Goal: Contribute content: Contribute content

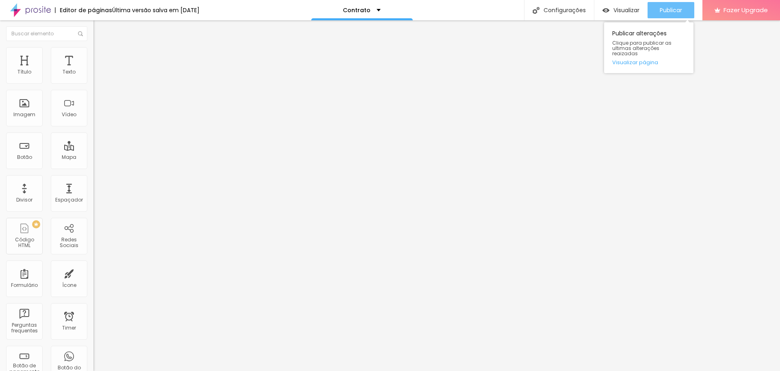
click at [675, 9] on span "Publicar" at bounding box center [671, 10] width 22 height 7
click at [669, 11] on span "Publicar" at bounding box center [671, 10] width 22 height 7
click at [101, 56] on span "Estilo" at bounding box center [107, 52] width 13 height 7
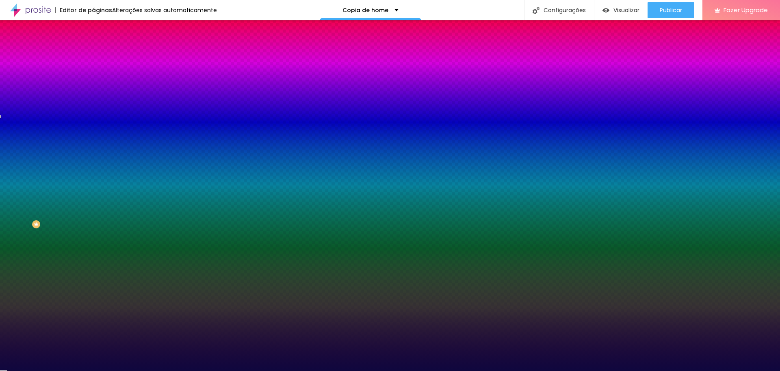
click at [93, 119] on input "#0F073E" at bounding box center [142, 115] width 98 height 8
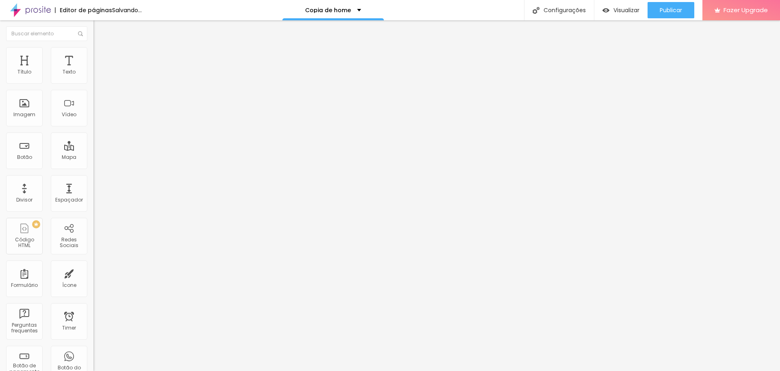
click at [138, 68] on img at bounding box center [140, 65] width 5 height 5
click at [101, 55] on span "Estilo" at bounding box center [107, 52] width 13 height 7
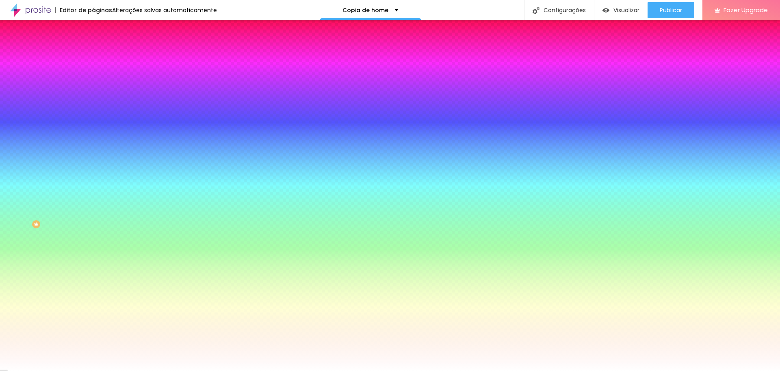
click at [93, 55] on li "Avançado" at bounding box center [139, 59] width 93 height 8
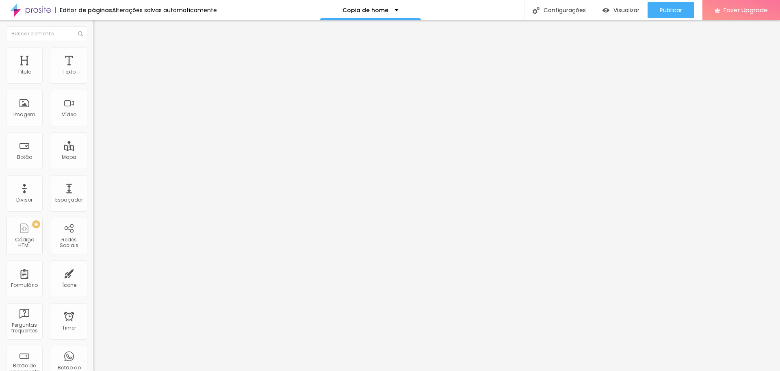
click at [100, 29] on img "button" at bounding box center [103, 29] width 7 height 7
click at [100, 30] on img "button" at bounding box center [103, 29] width 7 height 7
click at [143, 371] on div at bounding box center [390, 376] width 780 height 0
click at [62, 288] on div "Ícone" at bounding box center [69, 285] width 14 height 6
click at [93, 154] on div "Link" at bounding box center [139, 151] width 93 height 5
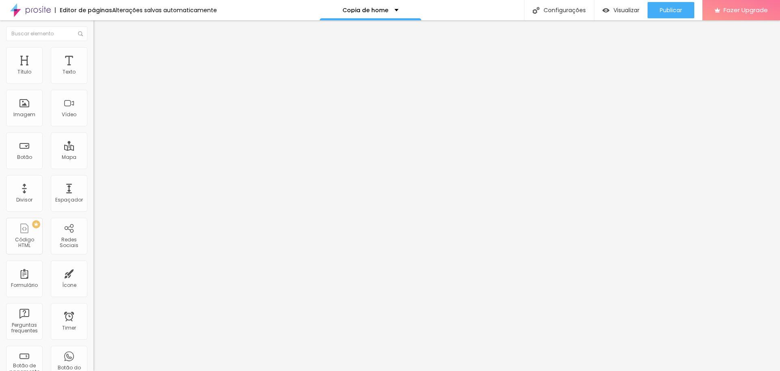
click at [93, 167] on input "https://" at bounding box center [142, 162] width 98 height 8
paste input "https://share.google/eLXTYcJsJfPCth2IM"
type input "https://https://share.google/eLXTYcJsJfPCth2IM"
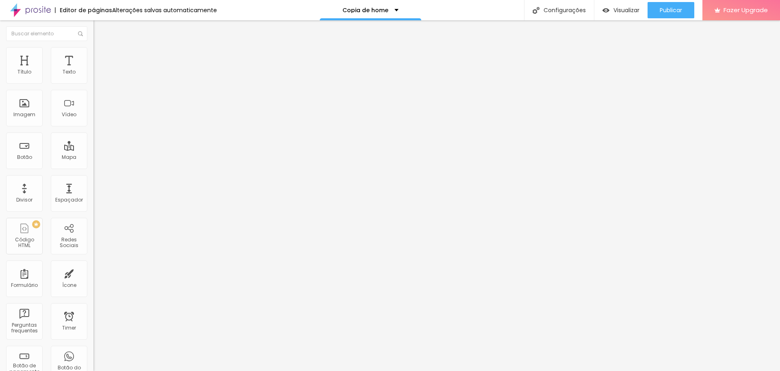
click at [93, 109] on img at bounding box center [96, 107] width 6 height 6
click at [93, 54] on li "Estilo" at bounding box center [139, 51] width 93 height 8
type input "95"
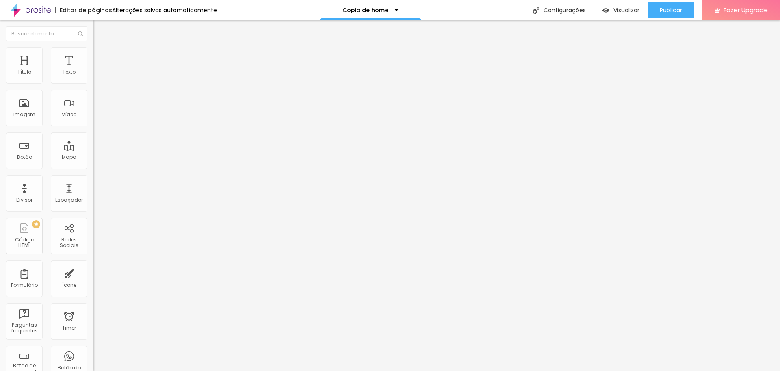
type input "80"
type input "75"
type input "70"
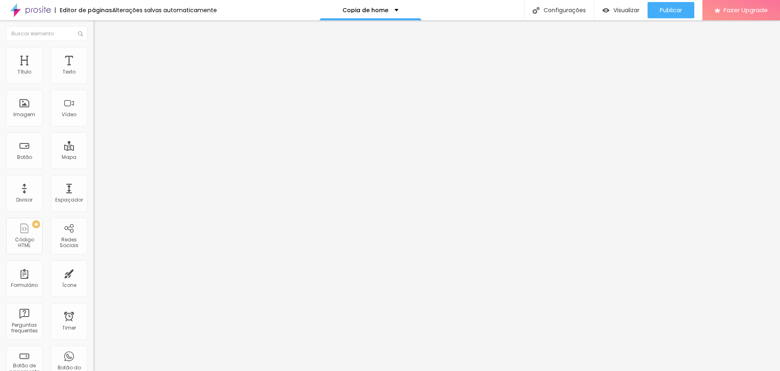
drag, startPoint x: 85, startPoint y: 89, endPoint x: 57, endPoint y: 95, distance: 28.6
type input "70"
click at [93, 83] on input "range" at bounding box center [119, 80] width 52 height 7
click at [93, 76] on input "Faça sua locação agora" at bounding box center [142, 72] width 98 height 8
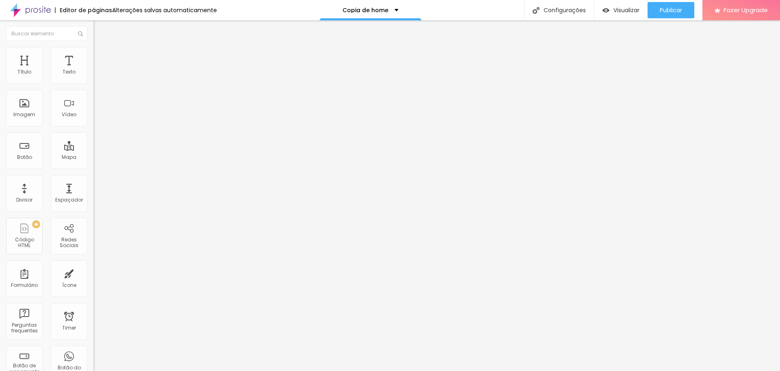
click at [93, 76] on input "Faça sua locação agora" at bounding box center [142, 72] width 98 height 8
type input "Conheça as experiências dos nossos clientes"
click at [93, 166] on input "https://api.whatsapp.com/send/?phone=5511949487518" at bounding box center [142, 163] width 98 height 8
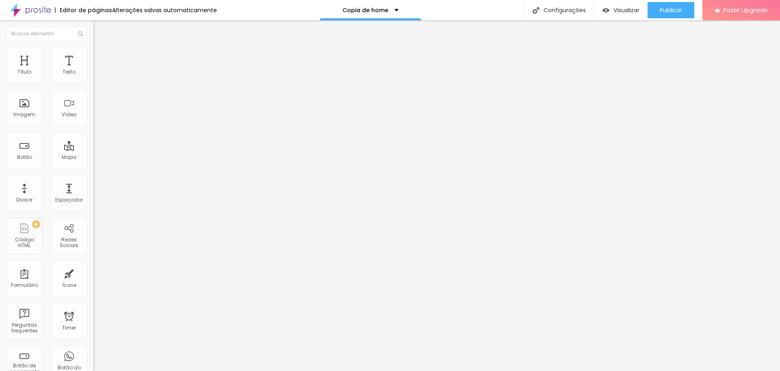
click at [93, 166] on input "https://api.whatsapp.com/send/?phone=5511949487518" at bounding box center [142, 163] width 98 height 8
paste input "share.google/eLXTYcJsJfPCth2IM"
click at [93, 166] on input "[URL][DOMAIN_NAME]" at bounding box center [142, 163] width 98 height 8
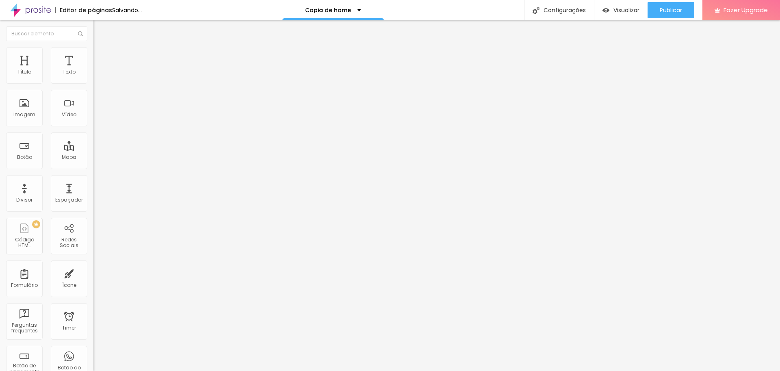
scroll to position [0, 0]
type input "[URL][DOMAIN_NAME]"
click at [93, 167] on input "https://api.whatsapp.com/send/?phone=5511949487518" at bounding box center [142, 163] width 98 height 8
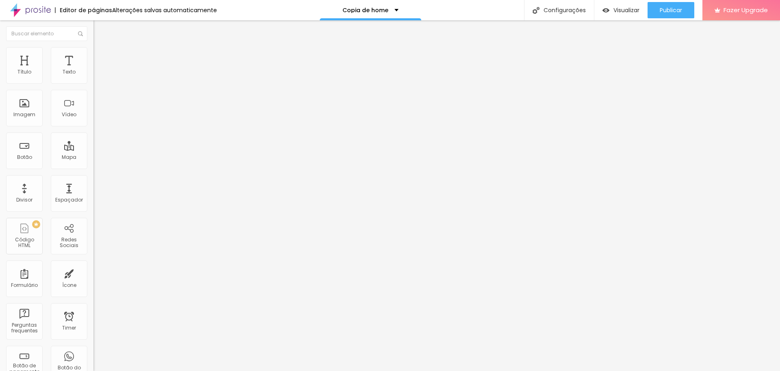
type input "15"
type input "12"
type input "14"
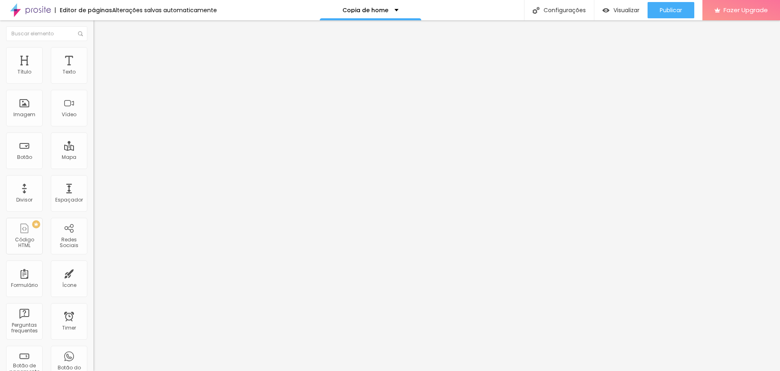
type input "14"
type input "15"
click at [93, 150] on input "range" at bounding box center [119, 153] width 52 height 7
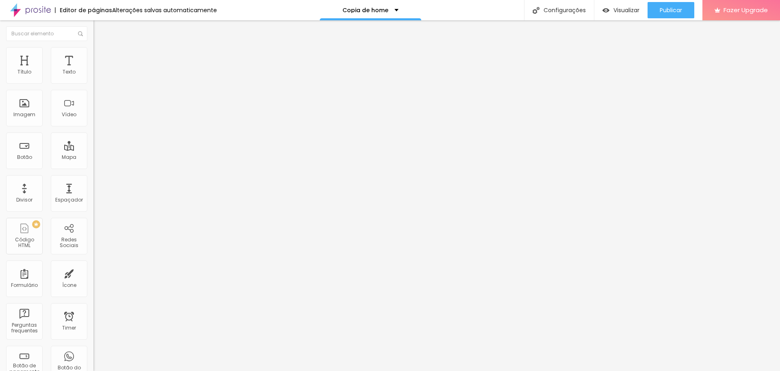
click at [93, 76] on input "Precisa de um contrato? Clique aqui e veja as cláusulas e solicite o seu!" at bounding box center [142, 72] width 98 height 8
click at [93, 76] on input "Precisa de um contrato?" at bounding box center [142, 72] width 98 height 8
type input "Precisa de um contrato?"
click at [93, 76] on input "Faça sua locação agora" at bounding box center [142, 72] width 98 height 8
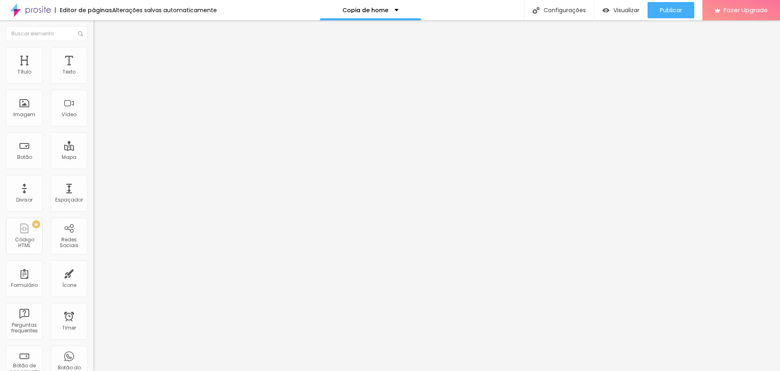
click at [93, 76] on input "Faça sua locação agora" at bounding box center [142, 72] width 98 height 8
type input "Alugue aqui!"
click at [93, 76] on input "Alugue aqui!" at bounding box center [142, 72] width 98 height 8
type input "Alugue clicando aqui!"
click at [671, 7] on span "Publicar" at bounding box center [671, 10] width 22 height 7
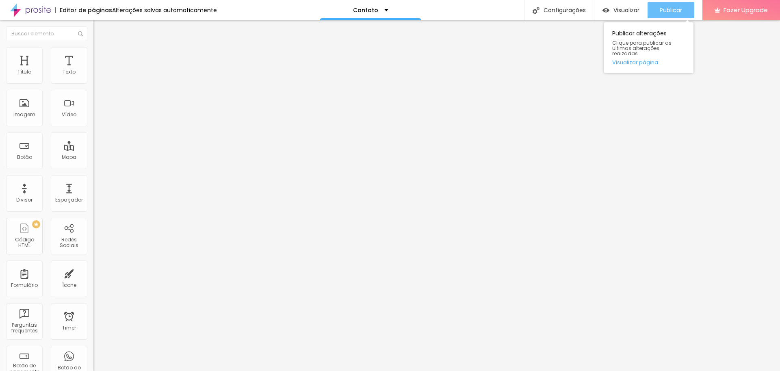
click at [675, 14] on div "Publicar" at bounding box center [671, 10] width 22 height 16
click at [31, 110] on div "Imagem" at bounding box center [24, 108] width 37 height 37
click at [101, 54] on span "Estilo" at bounding box center [107, 52] width 13 height 7
type input "90"
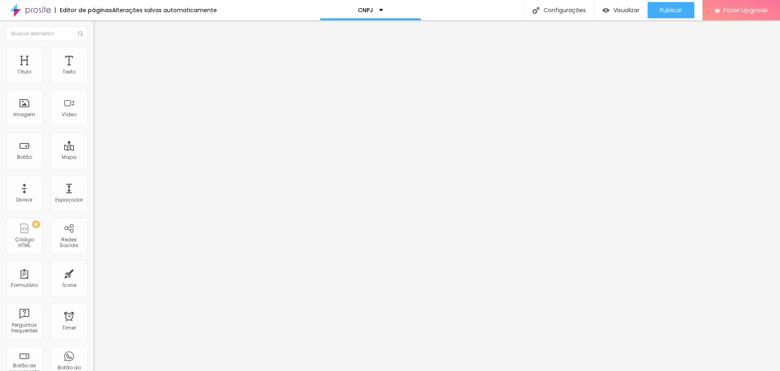
type input "85"
type input "80"
type input "75"
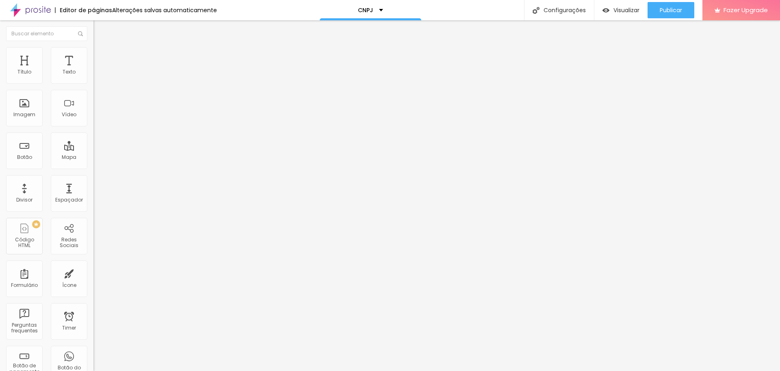
type input "75"
type input "70"
type input "65"
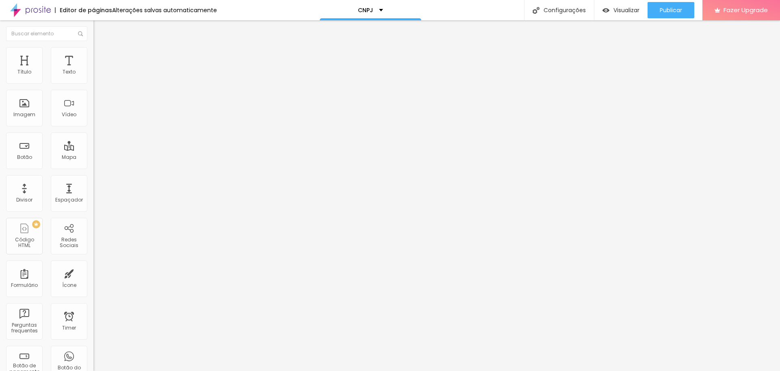
type input "60"
type input "55"
type input "60"
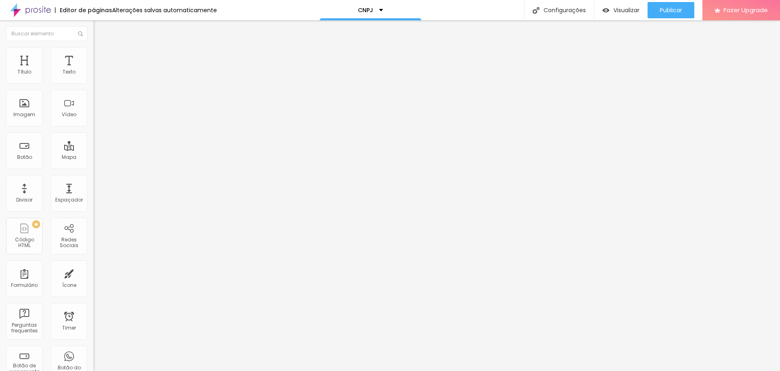
drag, startPoint x: 84, startPoint y: 87, endPoint x: 51, endPoint y: 89, distance: 32.9
type input "60"
click at [93, 83] on input "range" at bounding box center [119, 80] width 52 height 7
click at [100, 29] on img "button" at bounding box center [103, 29] width 7 height 7
click at [93, 52] on img at bounding box center [96, 50] width 7 height 7
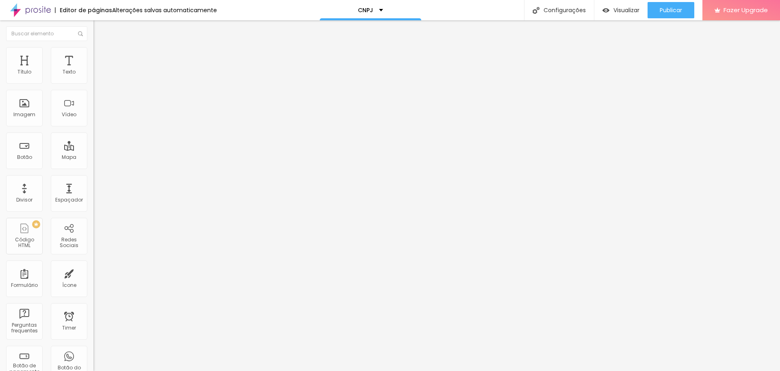
type input "95"
type input "80"
type input "75"
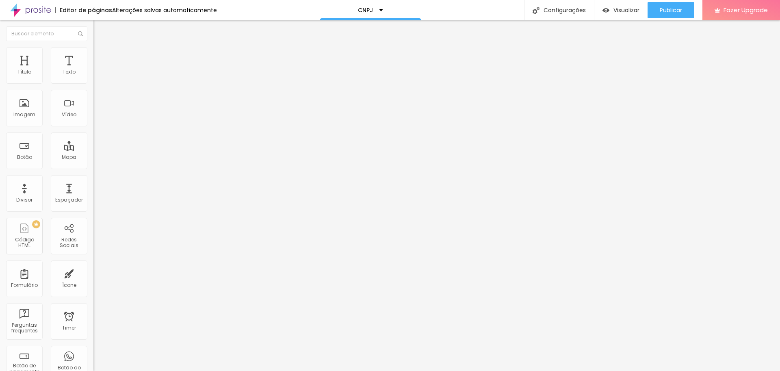
type input "75"
type input "55"
type input "50"
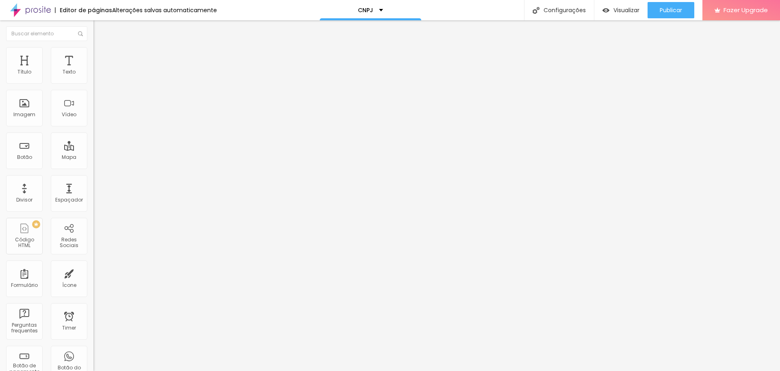
type input "45"
type input "40"
type input "35"
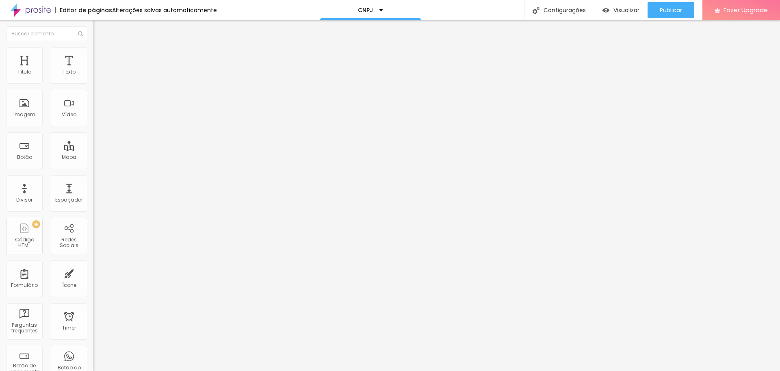
type input "35"
type input "30"
type input "25"
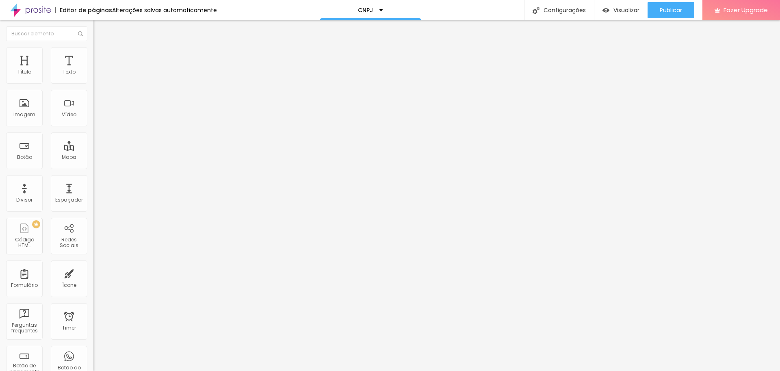
type input "20"
type input "15"
type input "10"
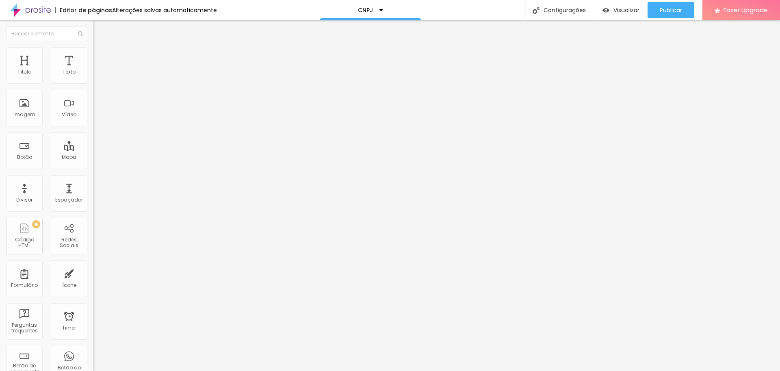
type input "10"
type input "15"
type input "20"
drag, startPoint x: 84, startPoint y: 87, endPoint x: 18, endPoint y: 91, distance: 65.9
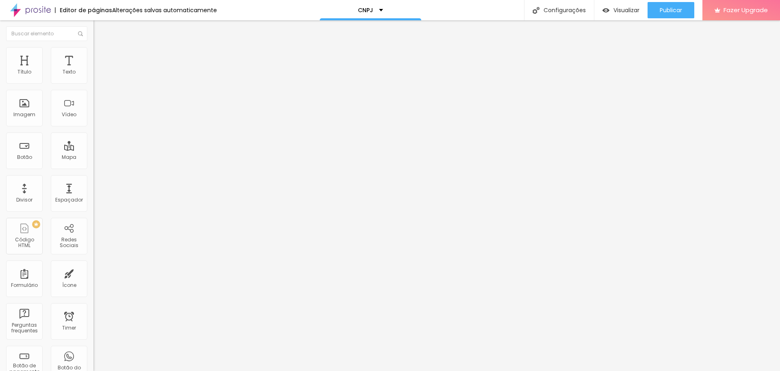
type input "20"
click at [93, 83] on input "range" at bounding box center [119, 80] width 52 height 7
click at [93, 52] on li "Estilo" at bounding box center [139, 51] width 93 height 8
type input "15"
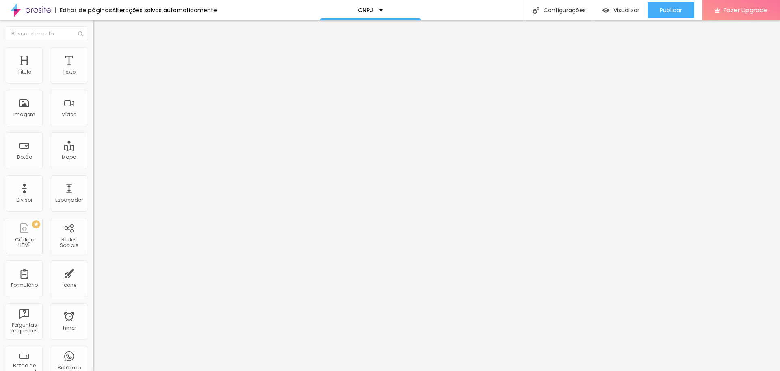
type input "10"
drag, startPoint x: 17, startPoint y: 87, endPoint x: 11, endPoint y: 89, distance: 6.2
type input "10"
click at [93, 83] on input "range" at bounding box center [119, 80] width 52 height 7
click at [101, 56] on span "Estilo" at bounding box center [107, 52] width 13 height 7
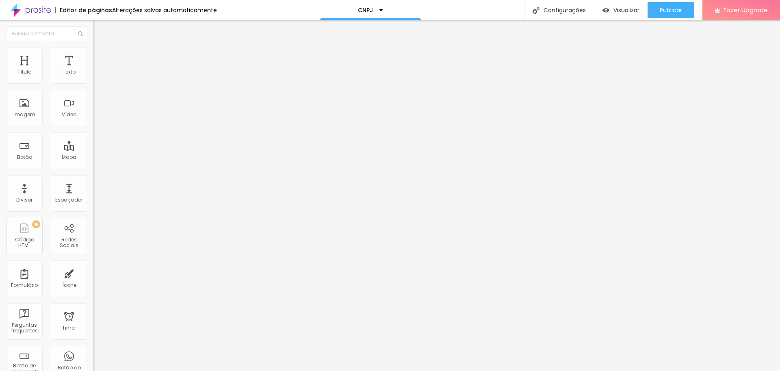
type input "90"
type input "85"
type input "80"
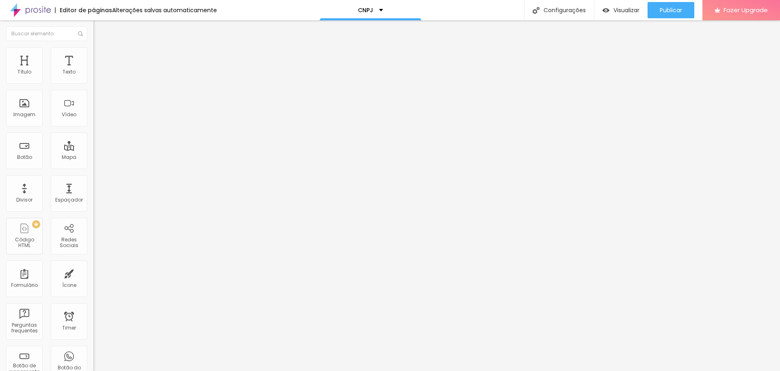
type input "80"
type input "75"
type input "65"
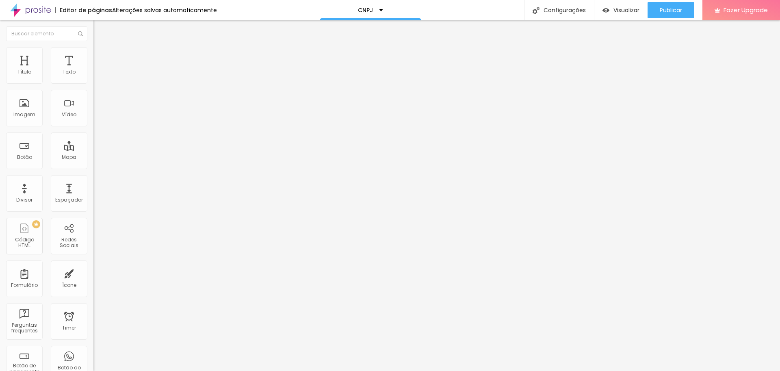
type input "60"
type input "55"
type input "50"
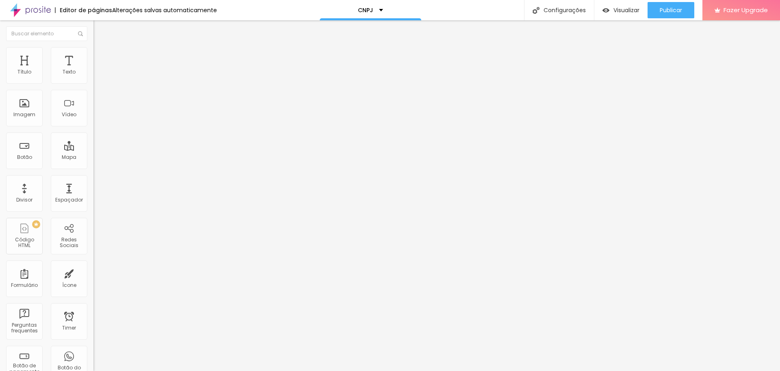
type input "50"
type input "45"
type input "40"
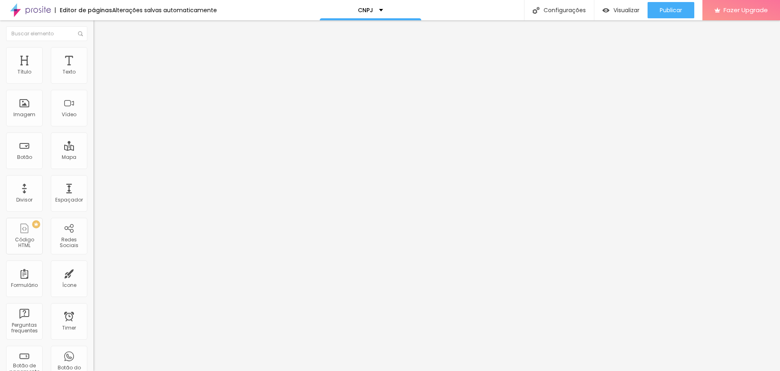
type input "35"
drag, startPoint x: 85, startPoint y: 87, endPoint x: 30, endPoint y: 93, distance: 55.2
type input "35"
click at [93, 83] on input "range" at bounding box center [119, 80] width 52 height 7
click at [101, 55] on span "Estilo" at bounding box center [107, 52] width 13 height 7
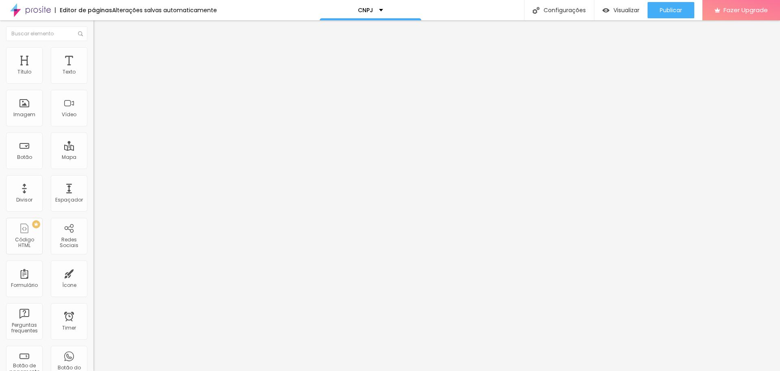
type input "15"
type input "20"
type input "25"
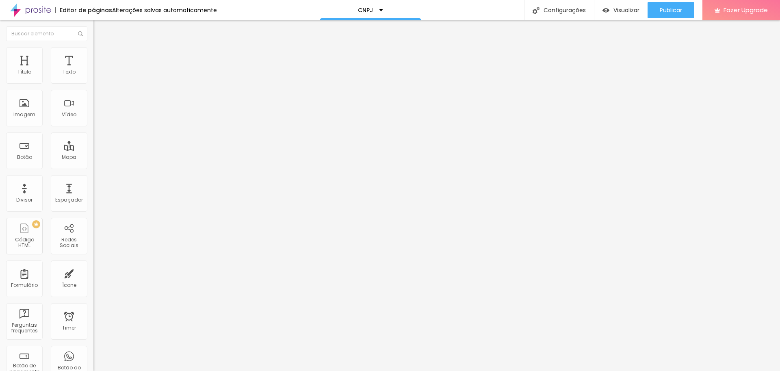
drag, startPoint x: 8, startPoint y: 88, endPoint x: 21, endPoint y: 87, distance: 12.6
type input "25"
click at [93, 83] on input "range" at bounding box center [119, 80] width 52 height 7
click at [93, 51] on img at bounding box center [96, 50] width 7 height 7
type input "40"
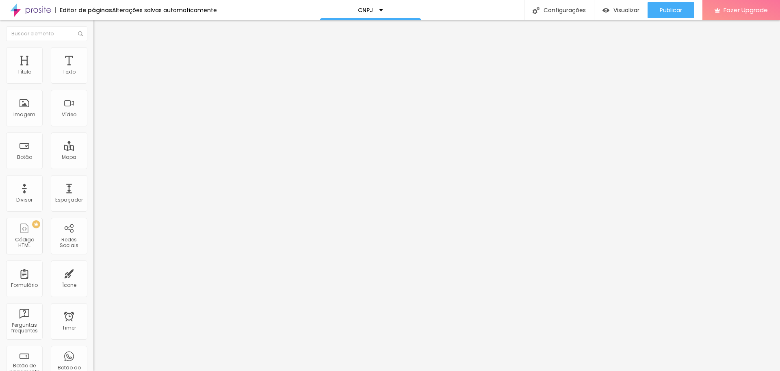
type input "40"
type input "45"
type input "50"
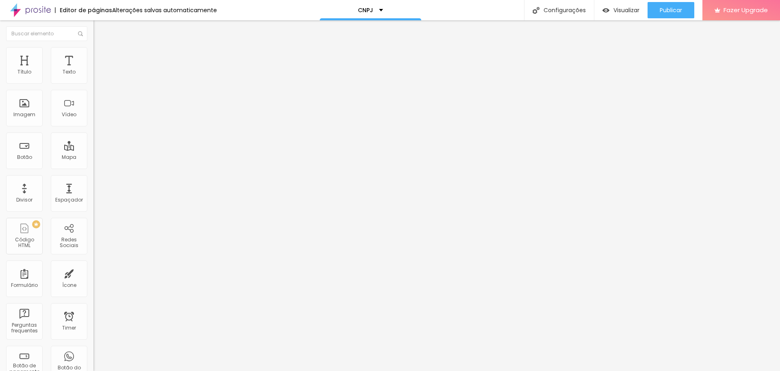
type input "55"
type input "60"
type input "65"
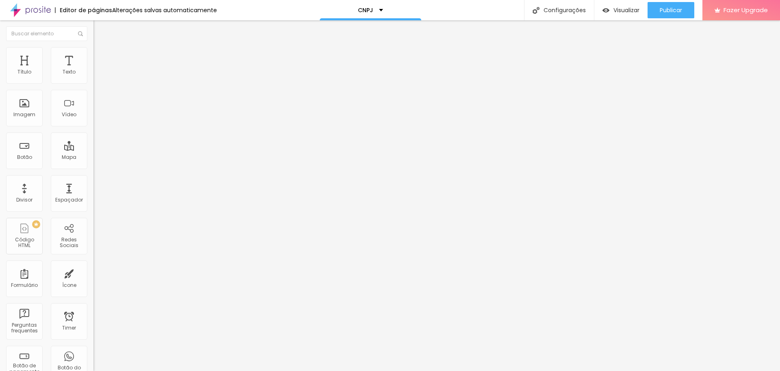
drag, startPoint x: 30, startPoint y: 88, endPoint x: 54, endPoint y: 87, distance: 24.8
type input "65"
click at [93, 83] on input "range" at bounding box center [119, 80] width 52 height 7
click at [93, 50] on li "Estilo" at bounding box center [139, 51] width 93 height 8
type input "60"
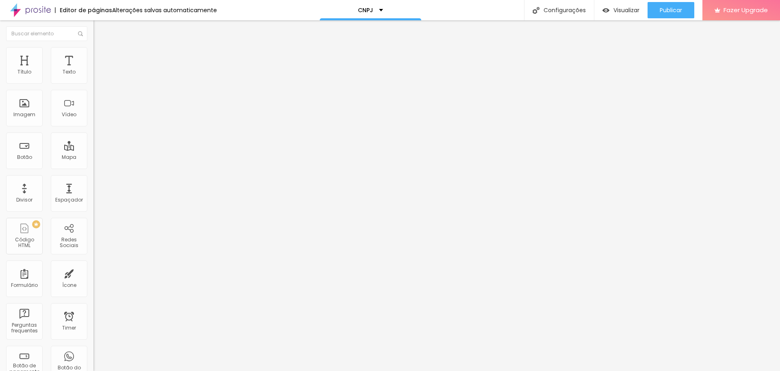
type input "60"
type input "55"
type input "50"
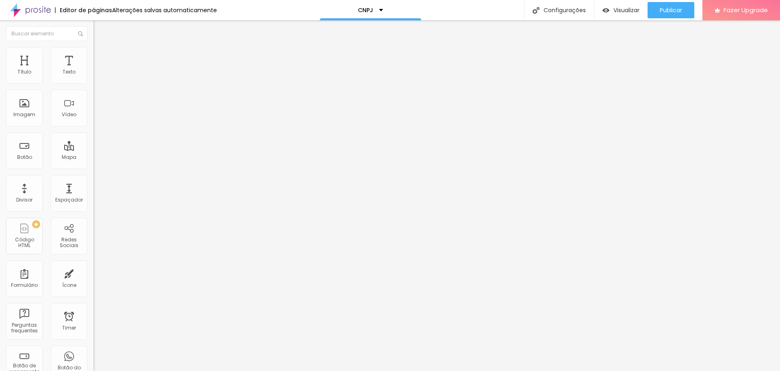
type input "45"
type input "40"
type input "35"
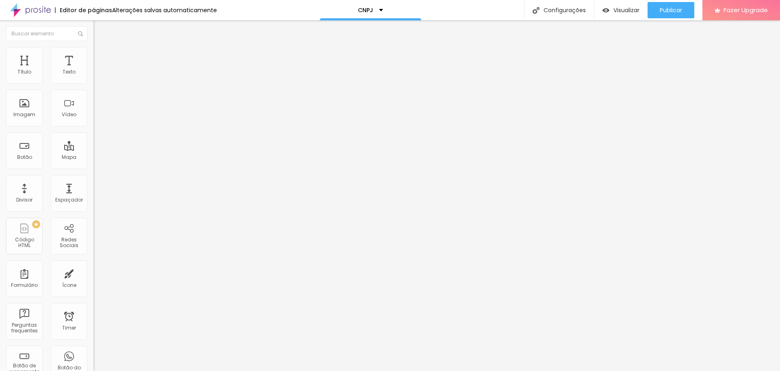
drag, startPoint x: 55, startPoint y: 89, endPoint x: 32, endPoint y: 90, distance: 23.2
type input "35"
click at [93, 83] on input "range" at bounding box center [119, 80] width 52 height 7
click at [93, 46] on img at bounding box center [96, 42] width 7 height 7
click at [93, 167] on input "https://" at bounding box center [142, 162] width 98 height 8
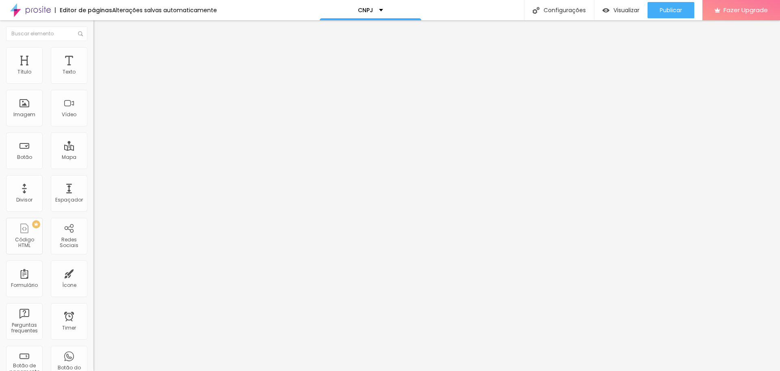
paste input "https://solucoes.receita.fazenda.gov.br/Servicos/cnpjreva/Cnpjreva_Solicitacao.…"
type input "https://https://solucoes.receita.fazenda.gov.br/Servicos/cnpjreva/Cnpjreva_Soli…"
click at [145, 371] on div "Subindo 4/4 arquivos" at bounding box center [390, 373] width 780 height 5
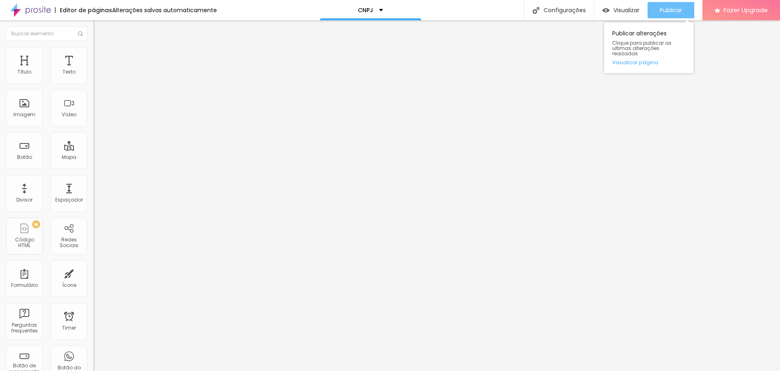
click at [661, 11] on span "Publicar" at bounding box center [671, 10] width 22 height 7
click at [93, 70] on span "Adicionar imagem" at bounding box center [119, 66] width 52 height 7
click at [93, 82] on input "text" at bounding box center [142, 78] width 98 height 8
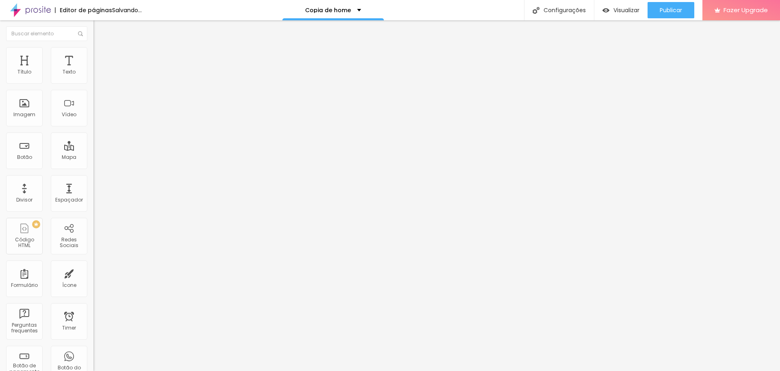
type input "avaliações cine fast - google"
click at [93, 167] on input "https://[URL][DOMAIN_NAME]" at bounding box center [142, 162] width 98 height 8
paste input "[DOMAIN_NAME][URL]"
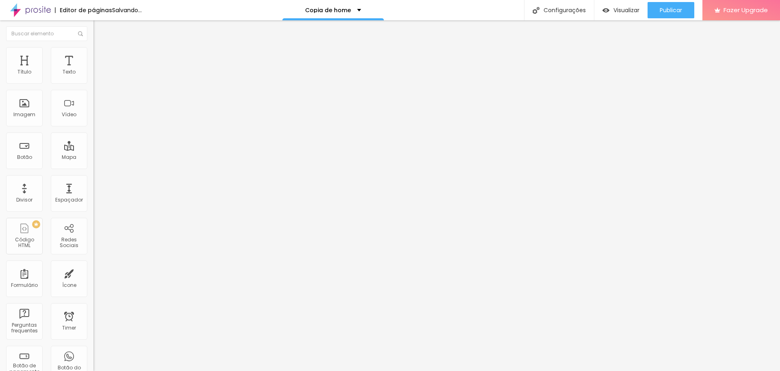
type input "[URL][DOMAIN_NAME]"
click at [93, 165] on input "[URL][DOMAIN_NAME]" at bounding box center [142, 163] width 98 height 8
paste input "[DOMAIN_NAME][URL]"
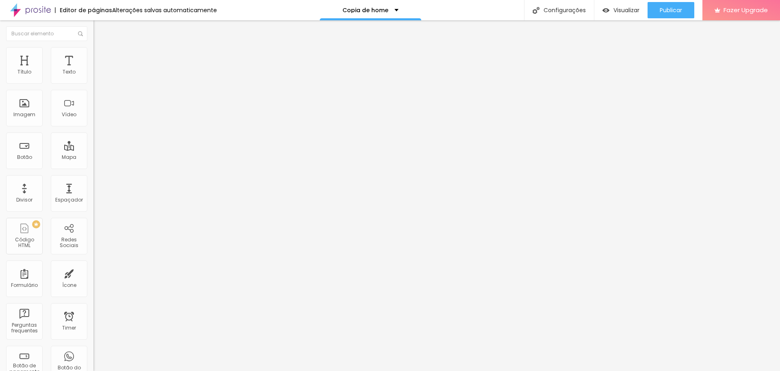
type input "[URL][DOMAIN_NAME]"
click at [93, 52] on img at bounding box center [96, 50] width 7 height 7
type input "55"
type input "50"
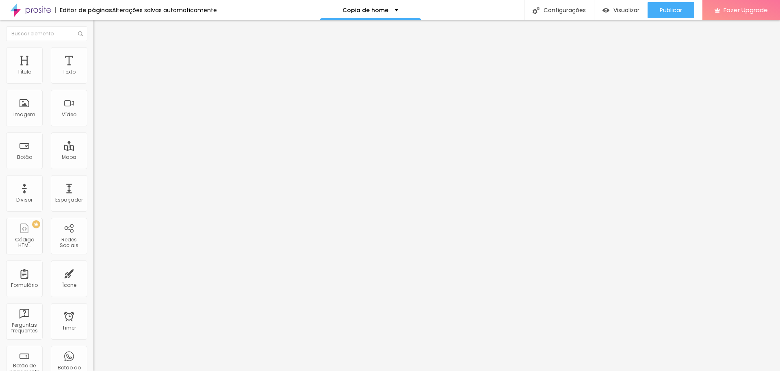
type input "50"
type input "55"
type input "65"
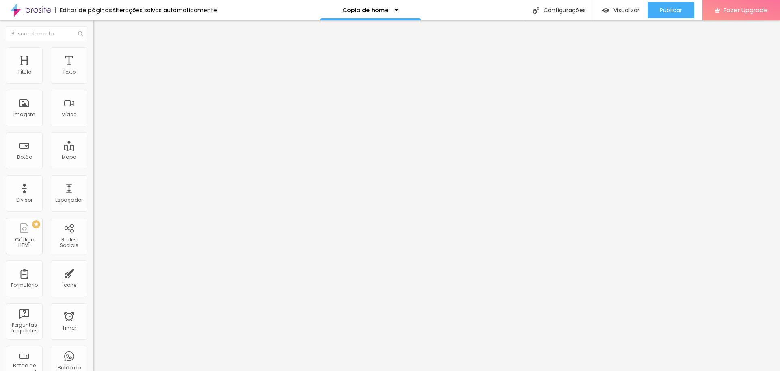
type input "70"
type input "65"
click at [93, 83] on input "range" at bounding box center [119, 80] width 52 height 7
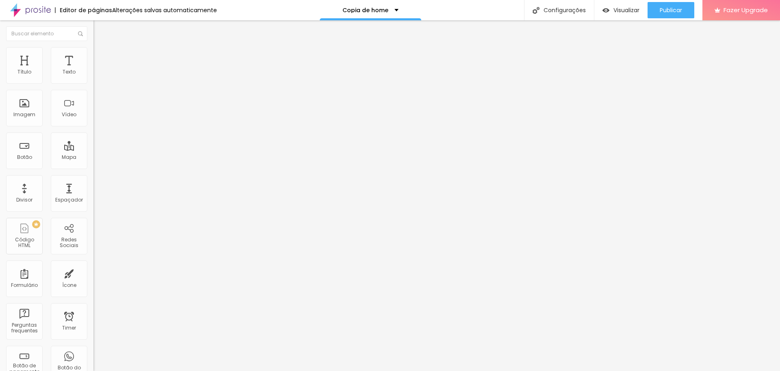
click at [101, 48] on span "Conteúdo" at bounding box center [113, 44] width 25 height 7
click at [93, 70] on span "Trocar imagem" at bounding box center [115, 66] width 44 height 7
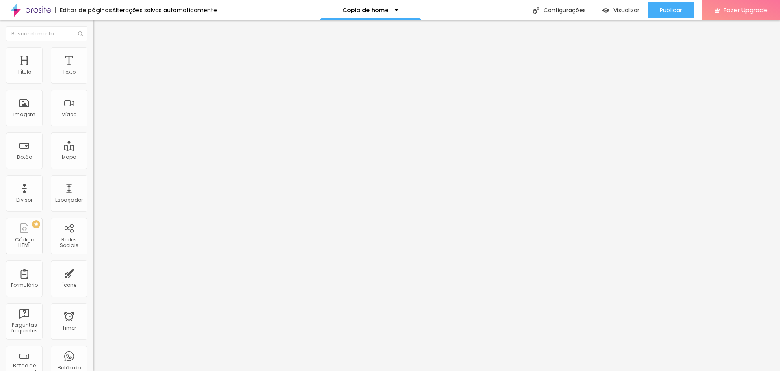
click at [93, 76] on input "Conheça as experiências dos nossos clientes" at bounding box center [142, 72] width 98 height 8
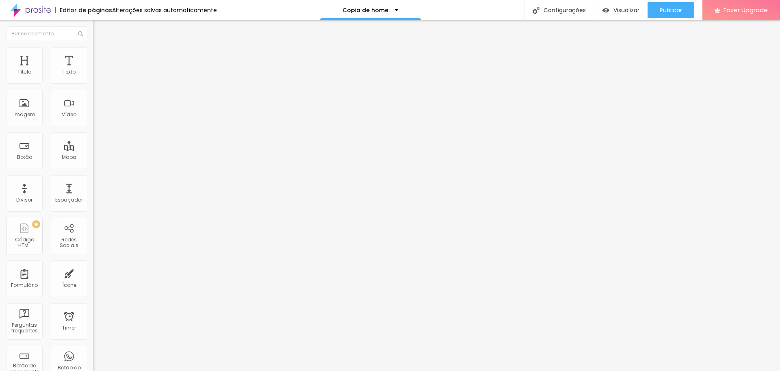
click at [93, 76] on input "Conheça as experiências dos nossos clientes" at bounding box center [142, 72] width 98 height 8
drag, startPoint x: 40, startPoint y: 93, endPoint x: 2, endPoint y: 90, distance: 38.0
click at [93, 89] on div "Texto Veja nossas avaliações! Alinhamento [GEOGRAPHIC_DATA] Link URL [URL][DOMA…" at bounding box center [139, 122] width 93 height 118
type input "Confira nossas avaliações!"
click at [101, 54] on span "Estilo" at bounding box center [107, 52] width 13 height 7
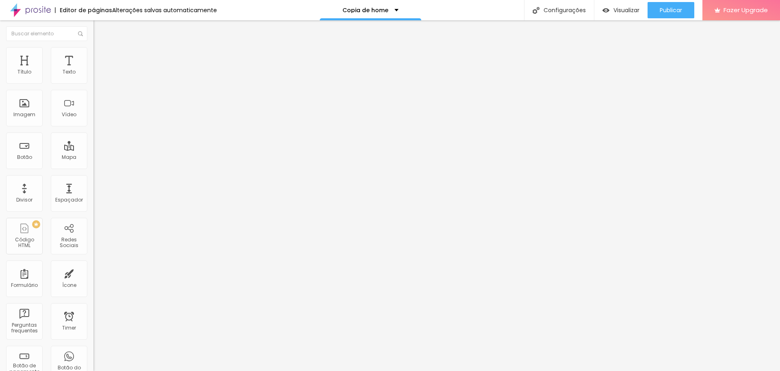
type input "70"
type input "75"
drag, startPoint x: 56, startPoint y: 86, endPoint x: 62, endPoint y: 87, distance: 6.5
type input "75"
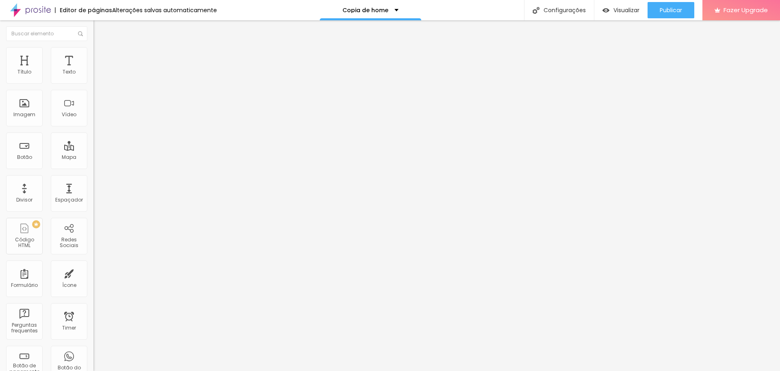
click at [93, 83] on input "range" at bounding box center [119, 80] width 52 height 7
click at [672, 10] on span "Publicar" at bounding box center [671, 10] width 22 height 7
